Goal: Transaction & Acquisition: Purchase product/service

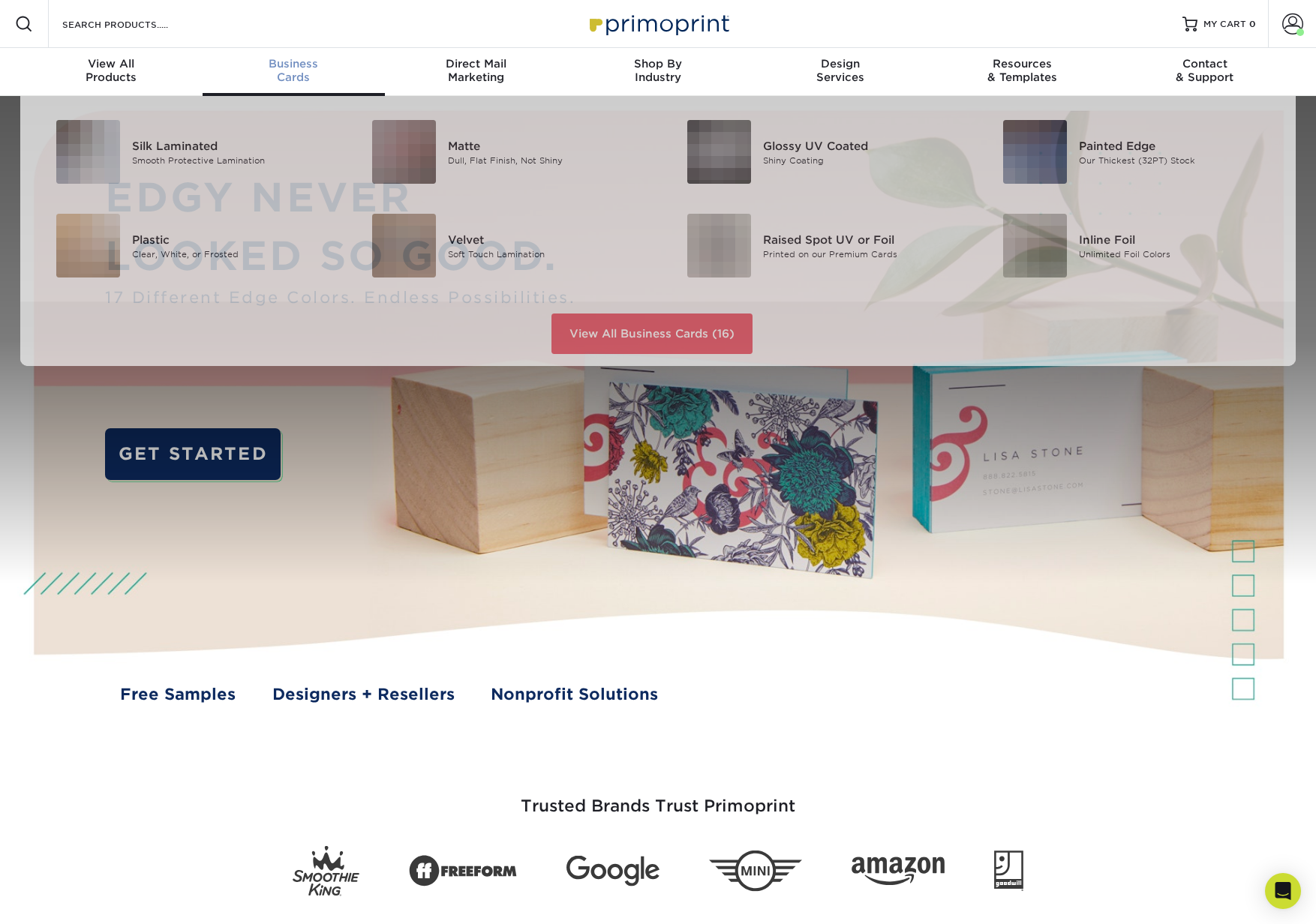
click at [277, 66] on span "Business" at bounding box center [294, 63] width 182 height 13
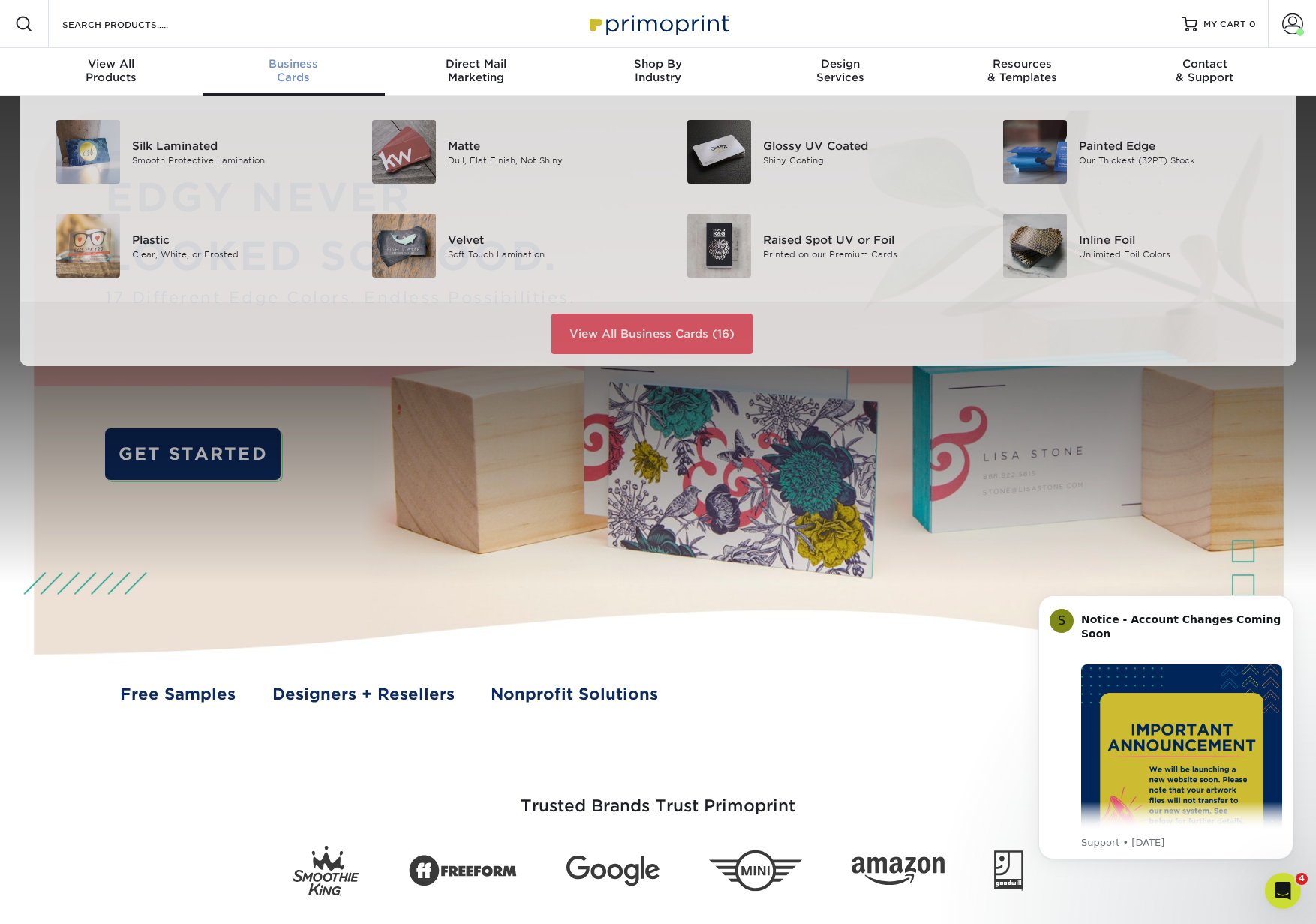
click at [297, 84] on link "Business Cards" at bounding box center [294, 72] width 182 height 48
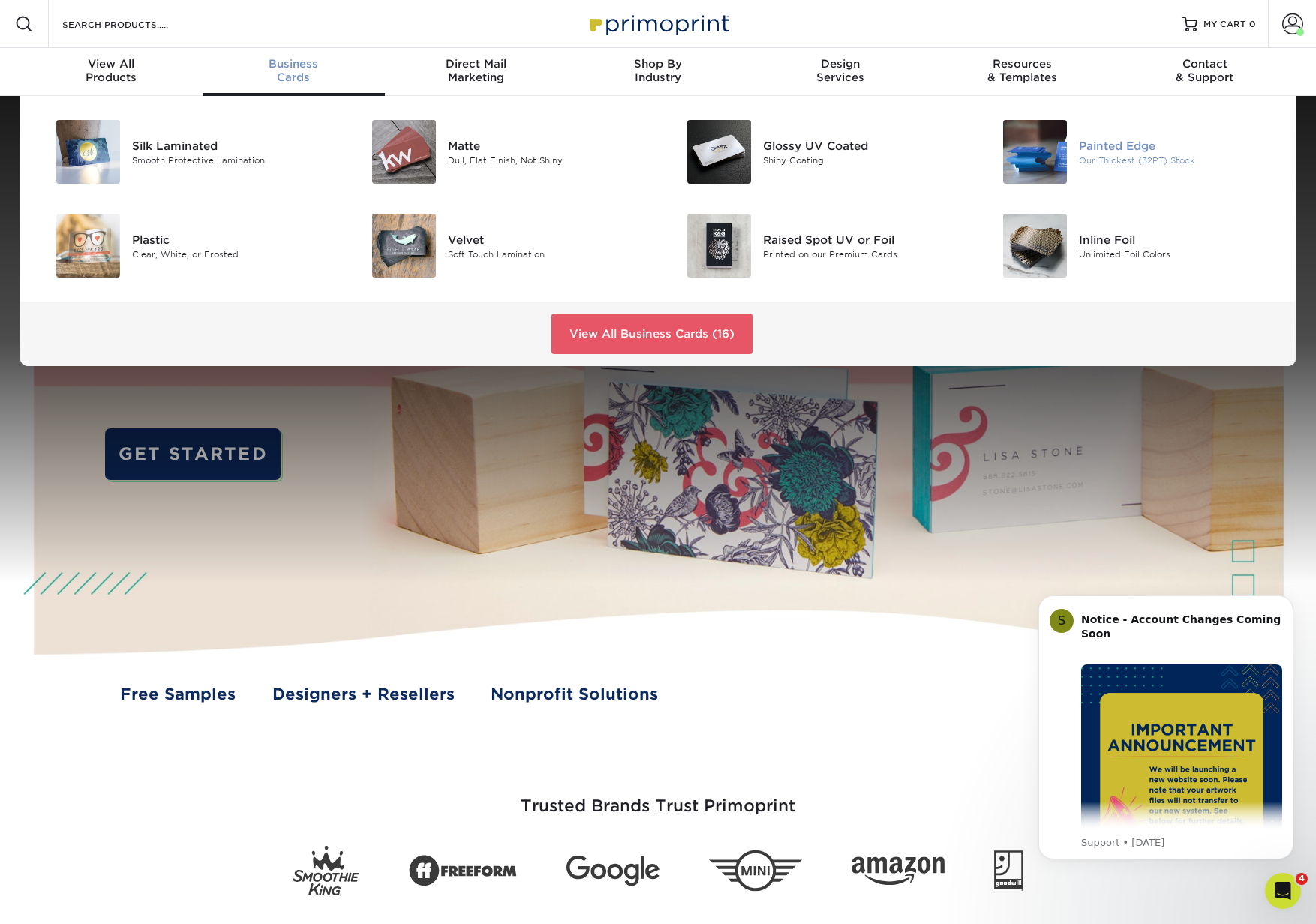
click at [1130, 147] on div "Painted Edge" at bounding box center [1179, 145] width 199 height 16
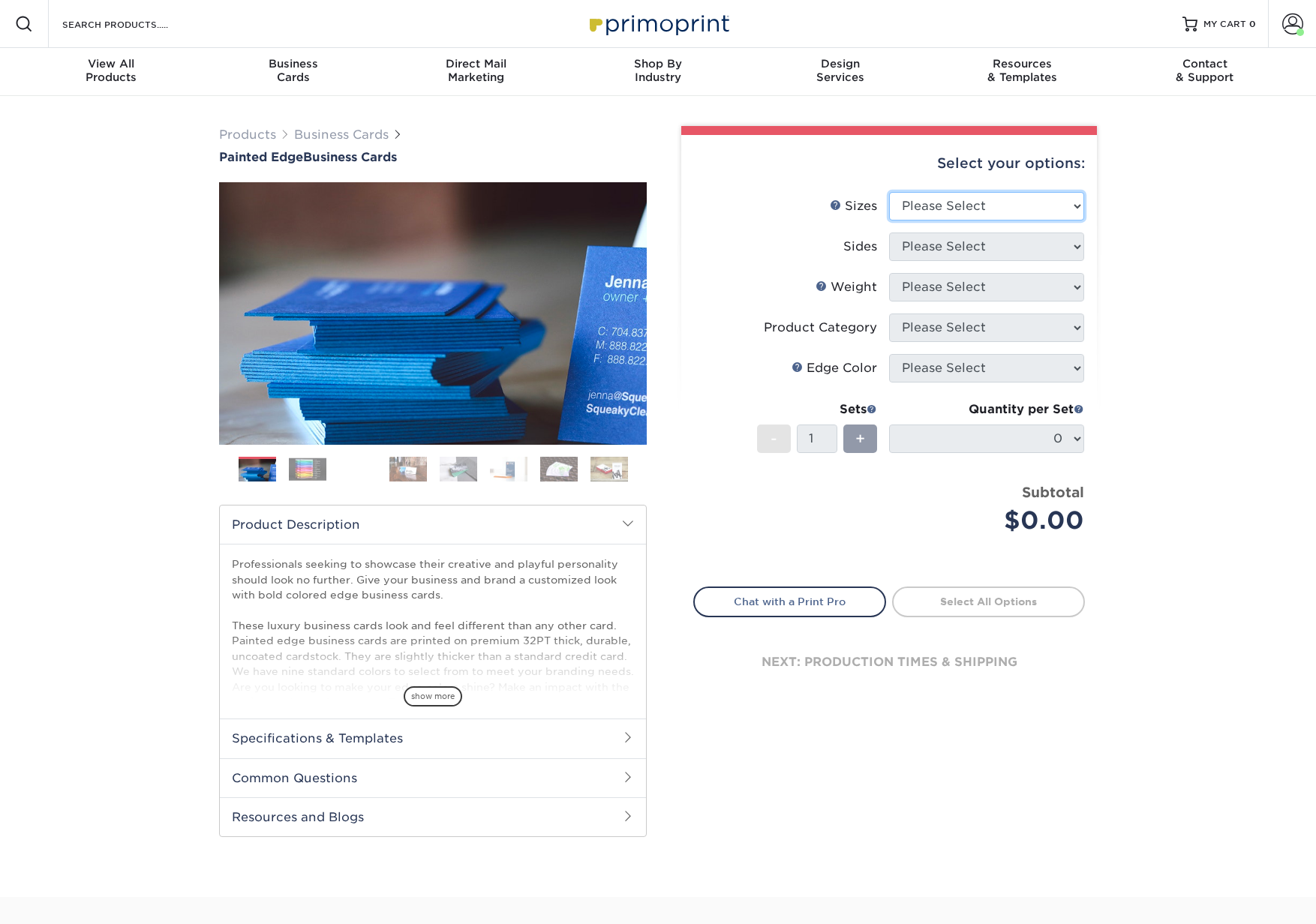
select select "2.00x3.50"
select select "13abbda7-1d64-4f25-8bb2-c179b224825d"
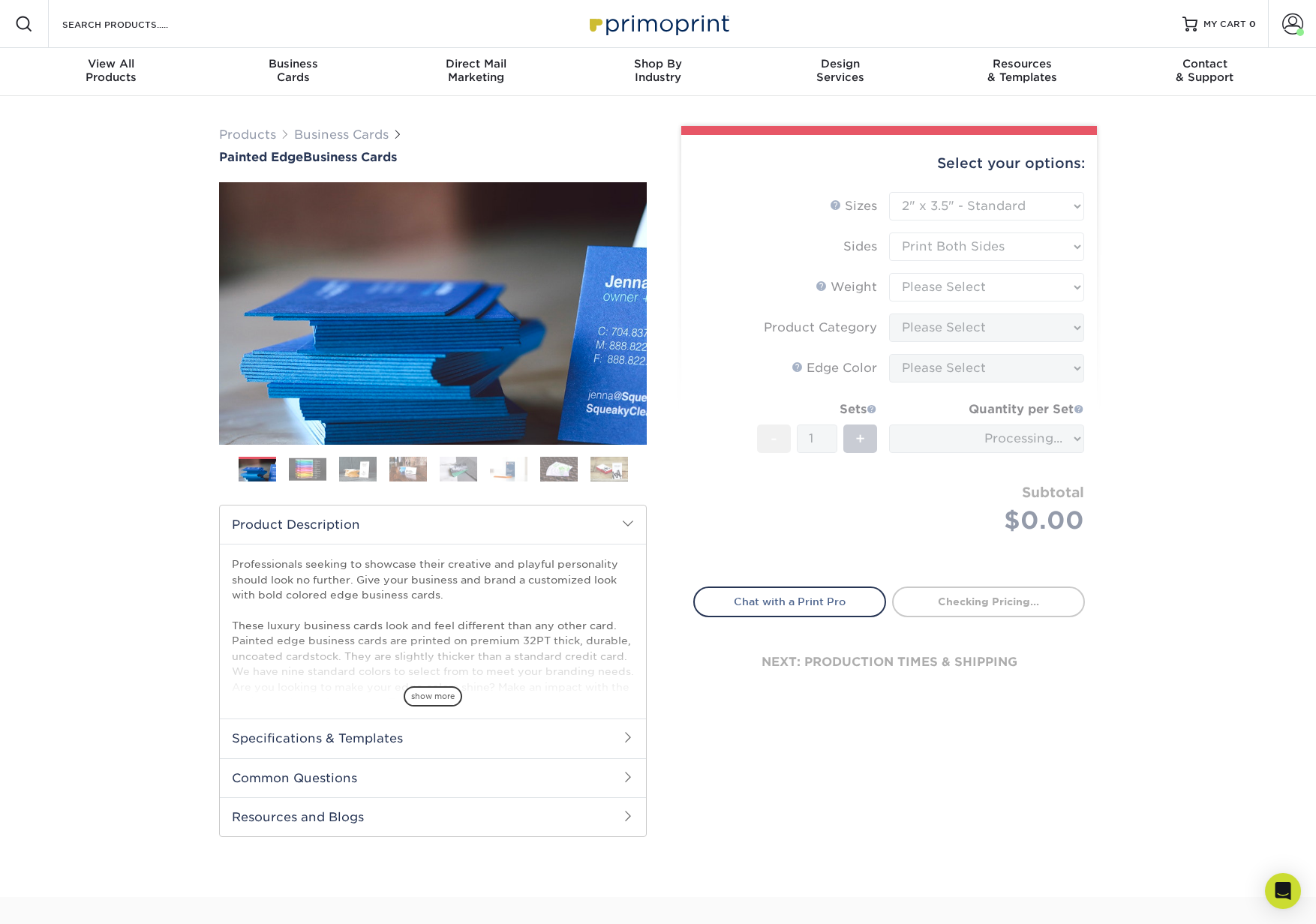
click at [977, 286] on form "Sizes Help Sizes Please Select 2" x 3.5" - Standard 2.125" x 3.375" - European …" at bounding box center [888, 381] width 392 height 377
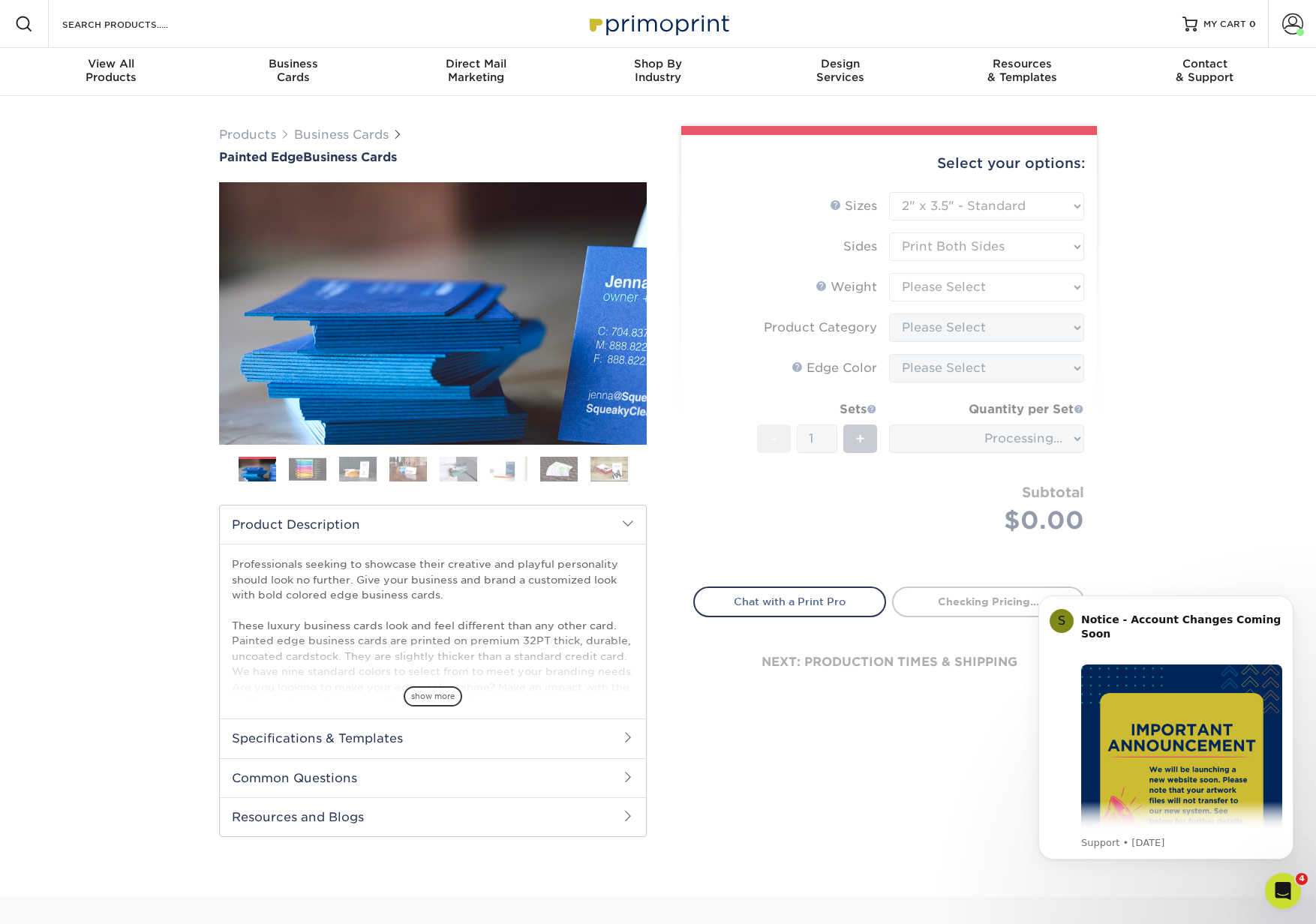
click at [977, 286] on form "Sizes Help Sizes Please Select 2" x 3.5" - Standard 2.125" x 3.375" - European …" at bounding box center [888, 381] width 392 height 377
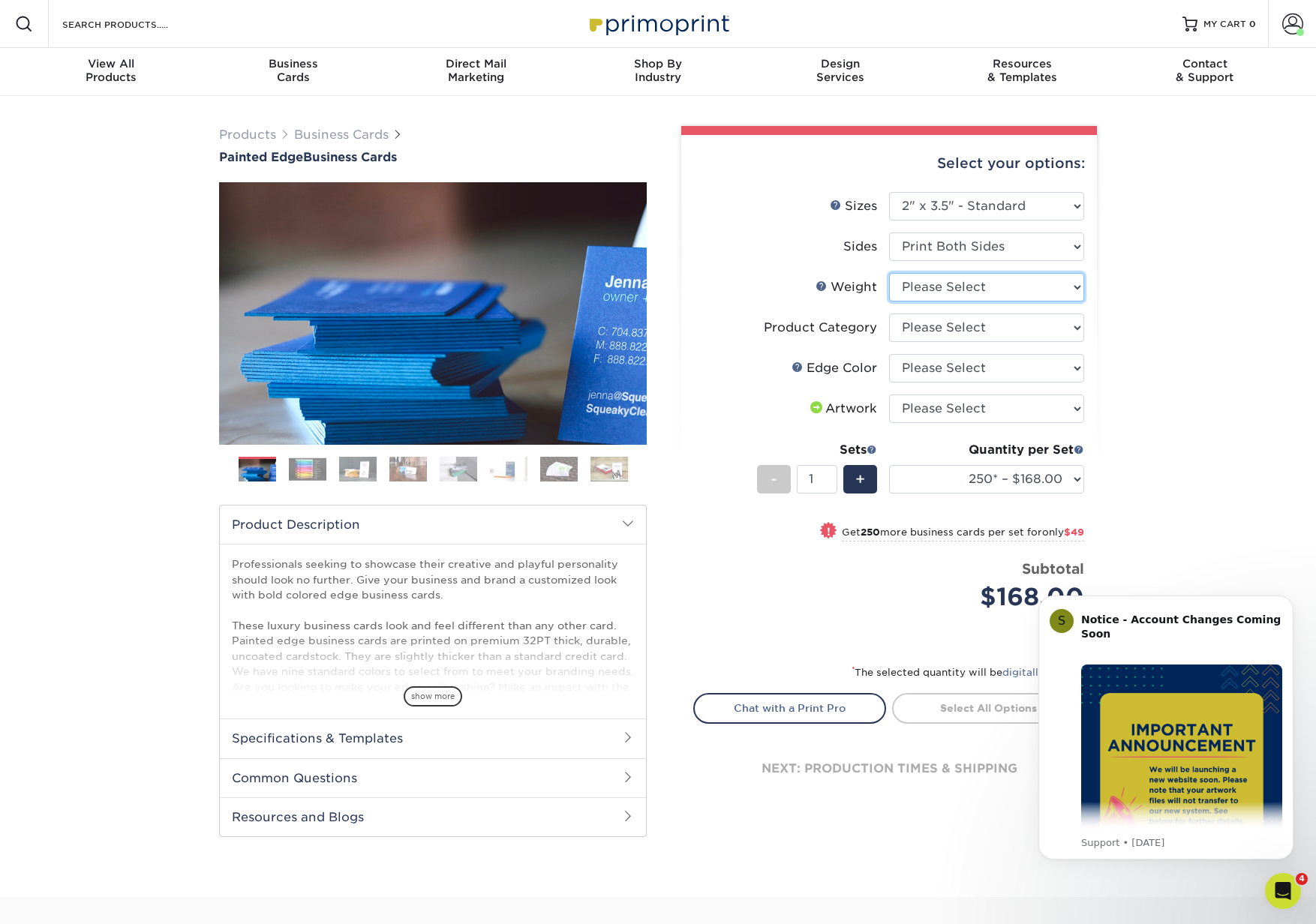
select select "32PTUC"
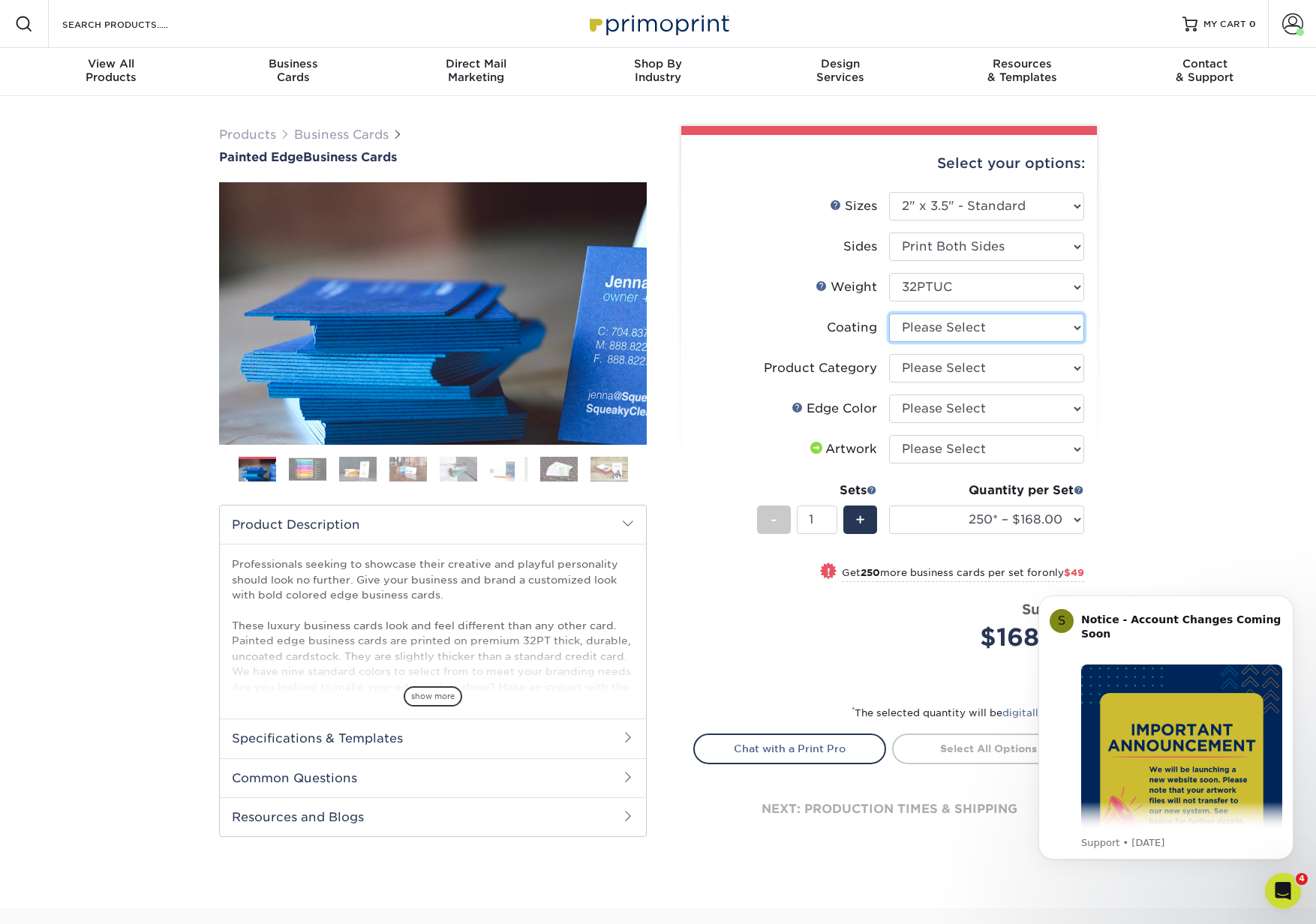
select select "3e7618de-abca-4bda-9f97-8b9129e913d8"
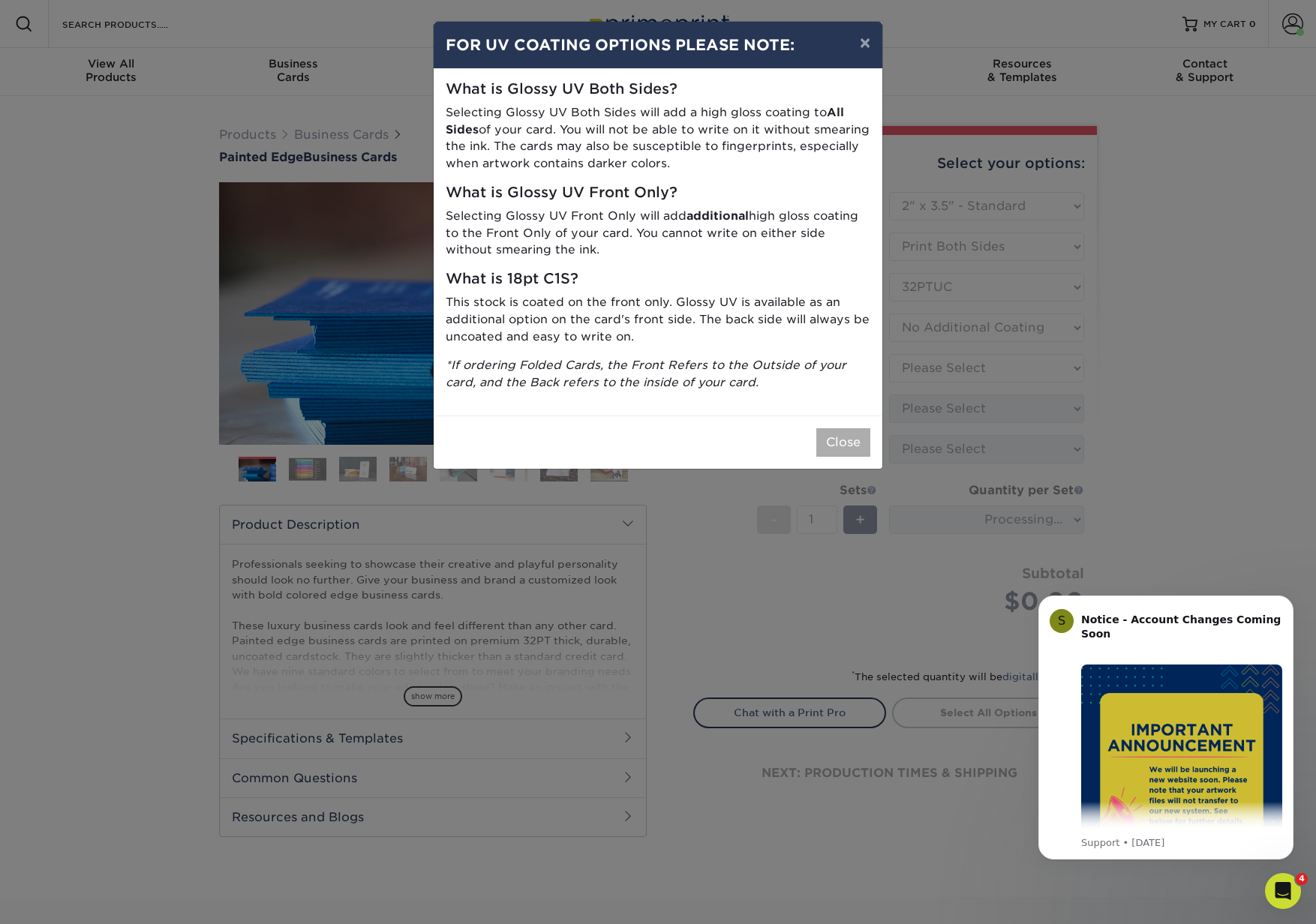
click at [850, 432] on button "Close" at bounding box center [843, 443] width 54 height 28
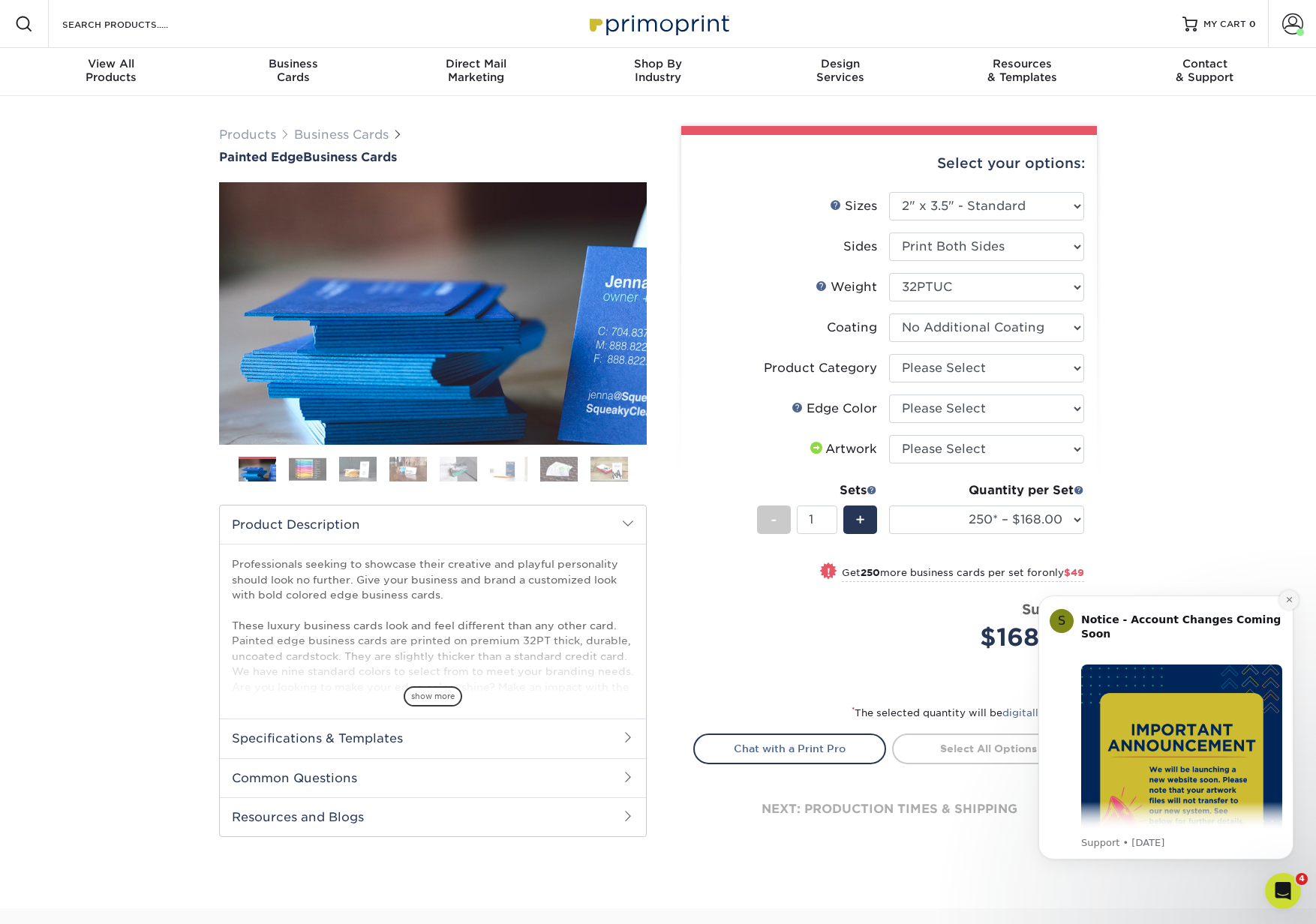
click at [1287, 599] on icon "Dismiss notification" at bounding box center [1289, 600] width 9 height 9
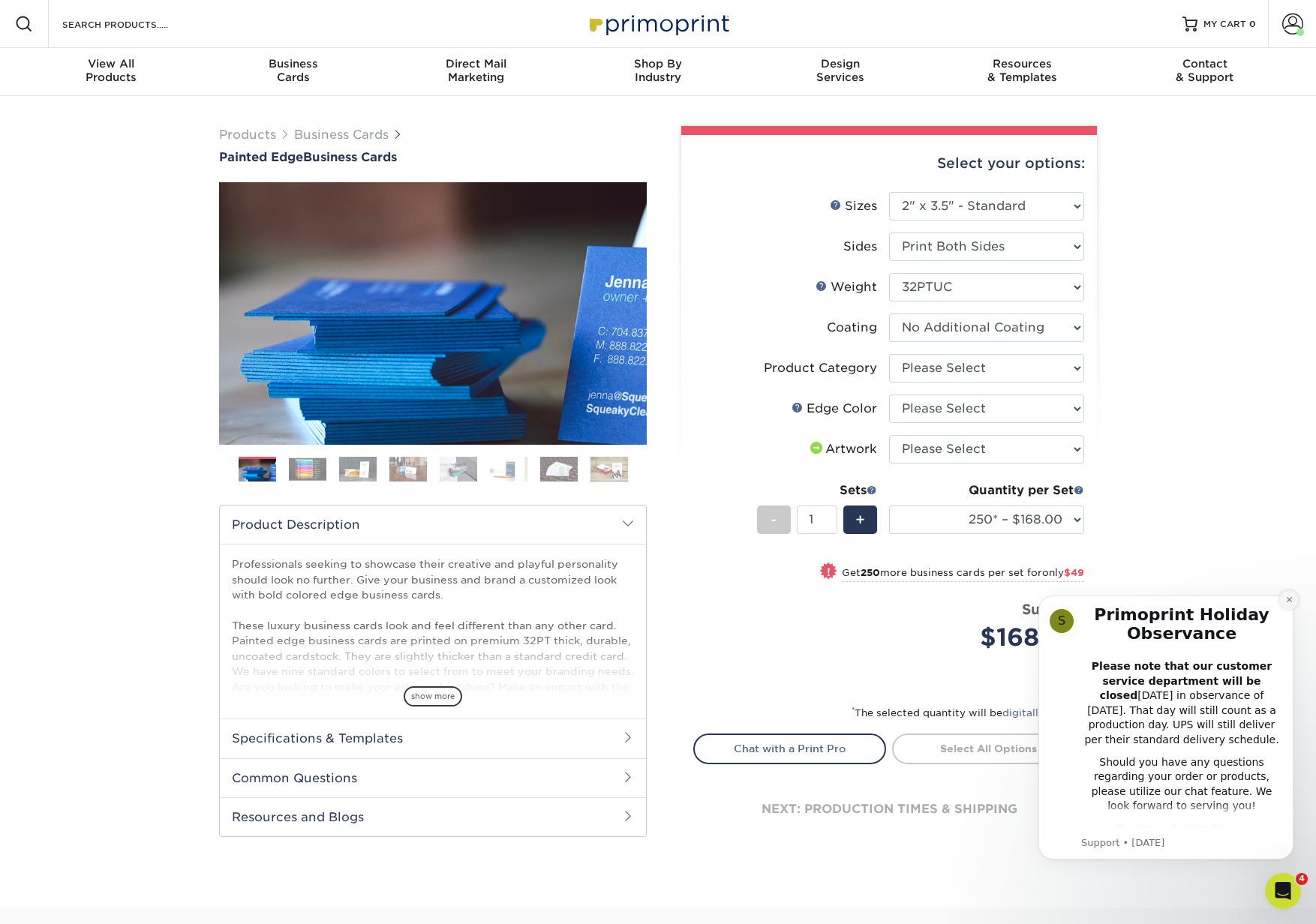
click at [1288, 599] on icon "Dismiss notification" at bounding box center [1289, 600] width 6 height 6
